Goal: Information Seeking & Learning: Stay updated

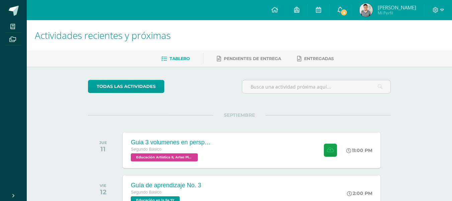
click at [351, 6] on link "4" at bounding box center [340, 10] width 21 height 20
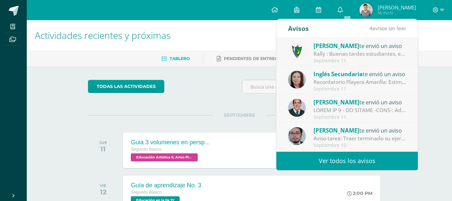
click at [328, 160] on link "Ver todos los avisos" at bounding box center [348, 160] width 142 height 18
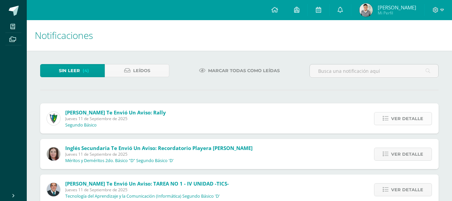
click at [403, 114] on span "Ver detalle" at bounding box center [407, 118] width 32 height 12
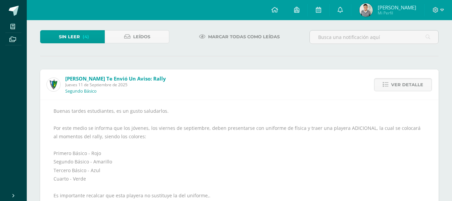
scroll to position [33, 0]
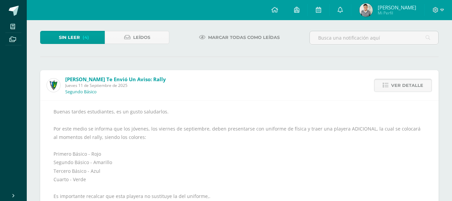
click at [396, 90] on span "Ver detalle" at bounding box center [407, 85] width 32 height 12
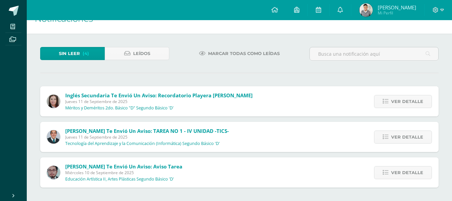
scroll to position [17, 0]
click at [389, 103] on icon at bounding box center [386, 101] width 6 height 6
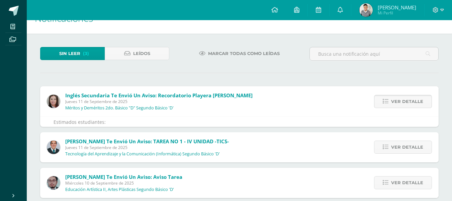
scroll to position [33, 0]
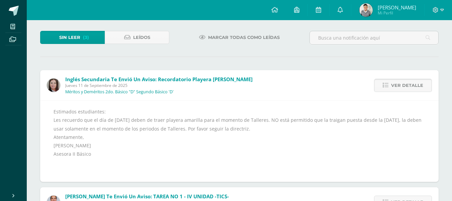
click at [376, 84] on link "Ver detalle" at bounding box center [403, 85] width 58 height 13
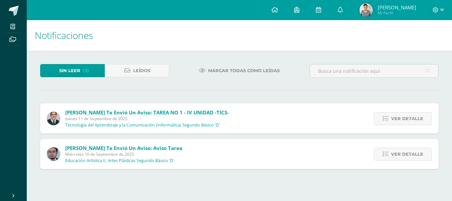
scroll to position [0, 0]
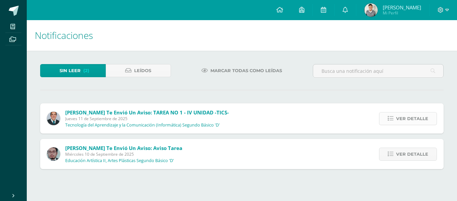
click at [390, 120] on icon at bounding box center [391, 118] width 6 height 6
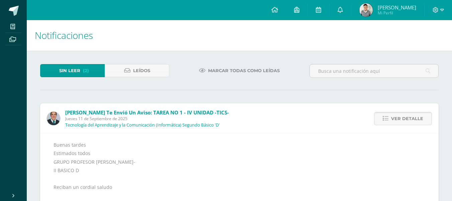
click at [396, 116] on span "Ver detalle" at bounding box center [407, 118] width 32 height 12
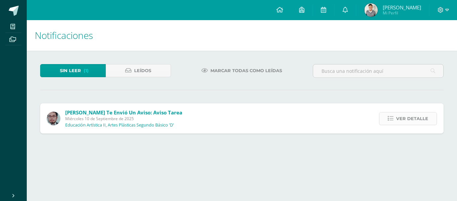
click at [397, 115] on span "Ver detalle" at bounding box center [412, 118] width 32 height 12
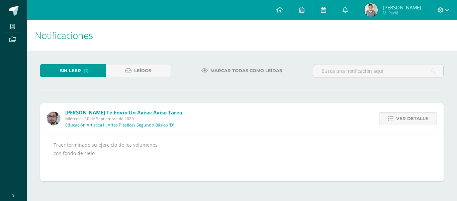
click at [396, 116] on link "Ver detalle" at bounding box center [408, 118] width 58 height 13
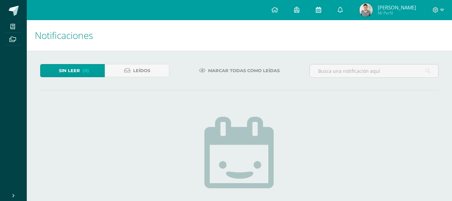
click at [321, 11] on icon at bounding box center [318, 10] width 5 height 6
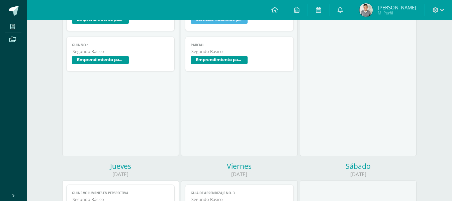
click at [314, 63] on div "Miércoles 10/09/2025" at bounding box center [358, 67] width 119 height 188
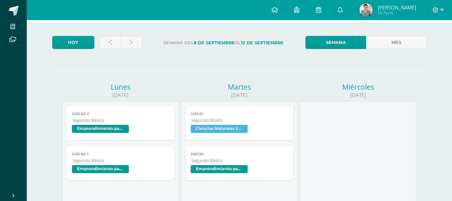
scroll to position [15, 0]
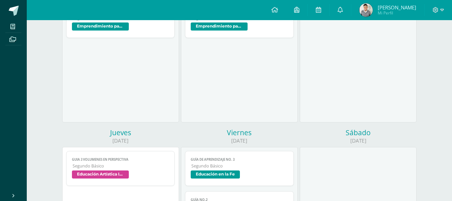
scroll to position [174, 0]
